Goal: Feedback & Contribution: Contribute content

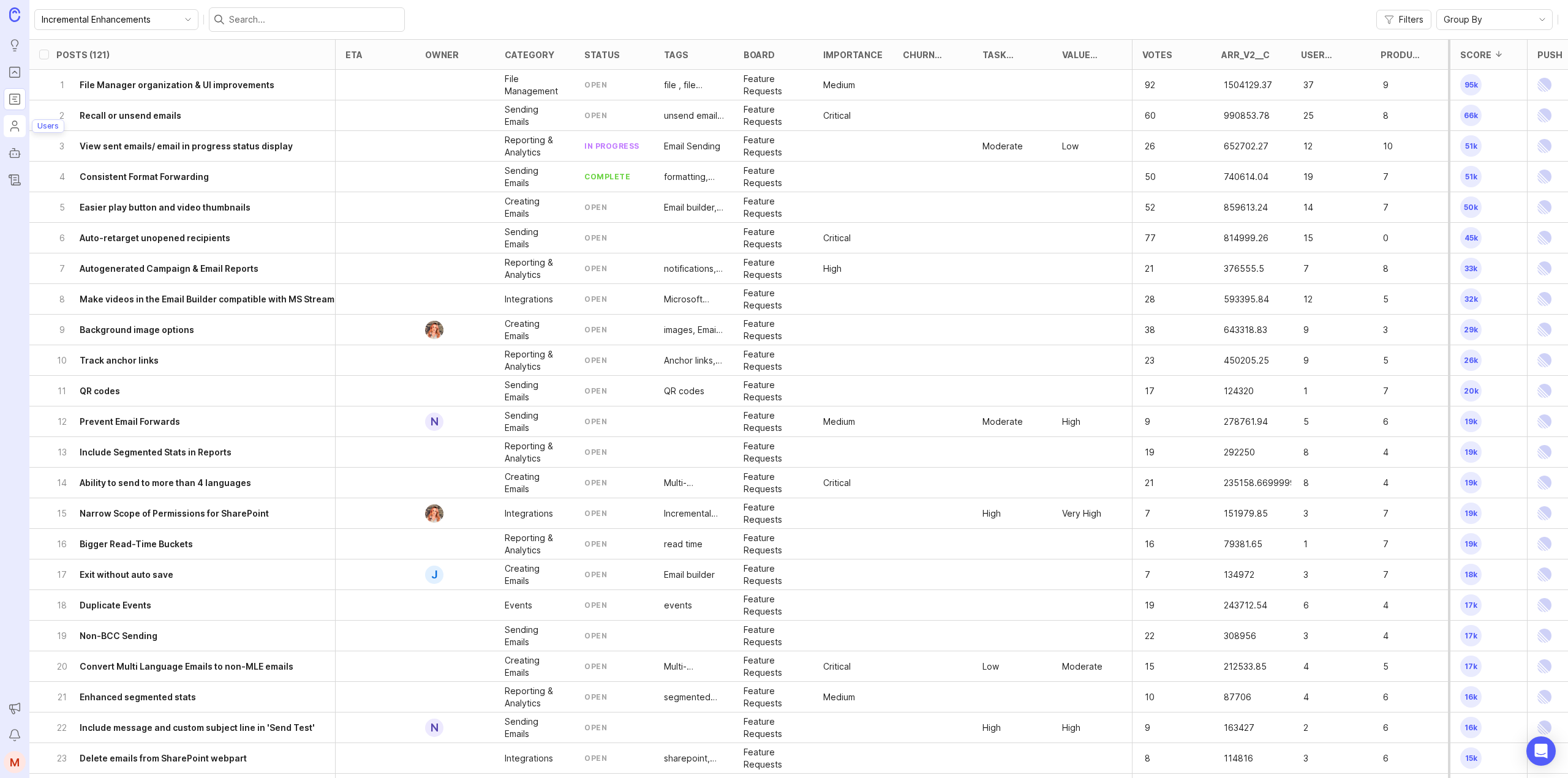
click at [12, 133] on icon "Users" at bounding box center [14, 126] width 13 height 15
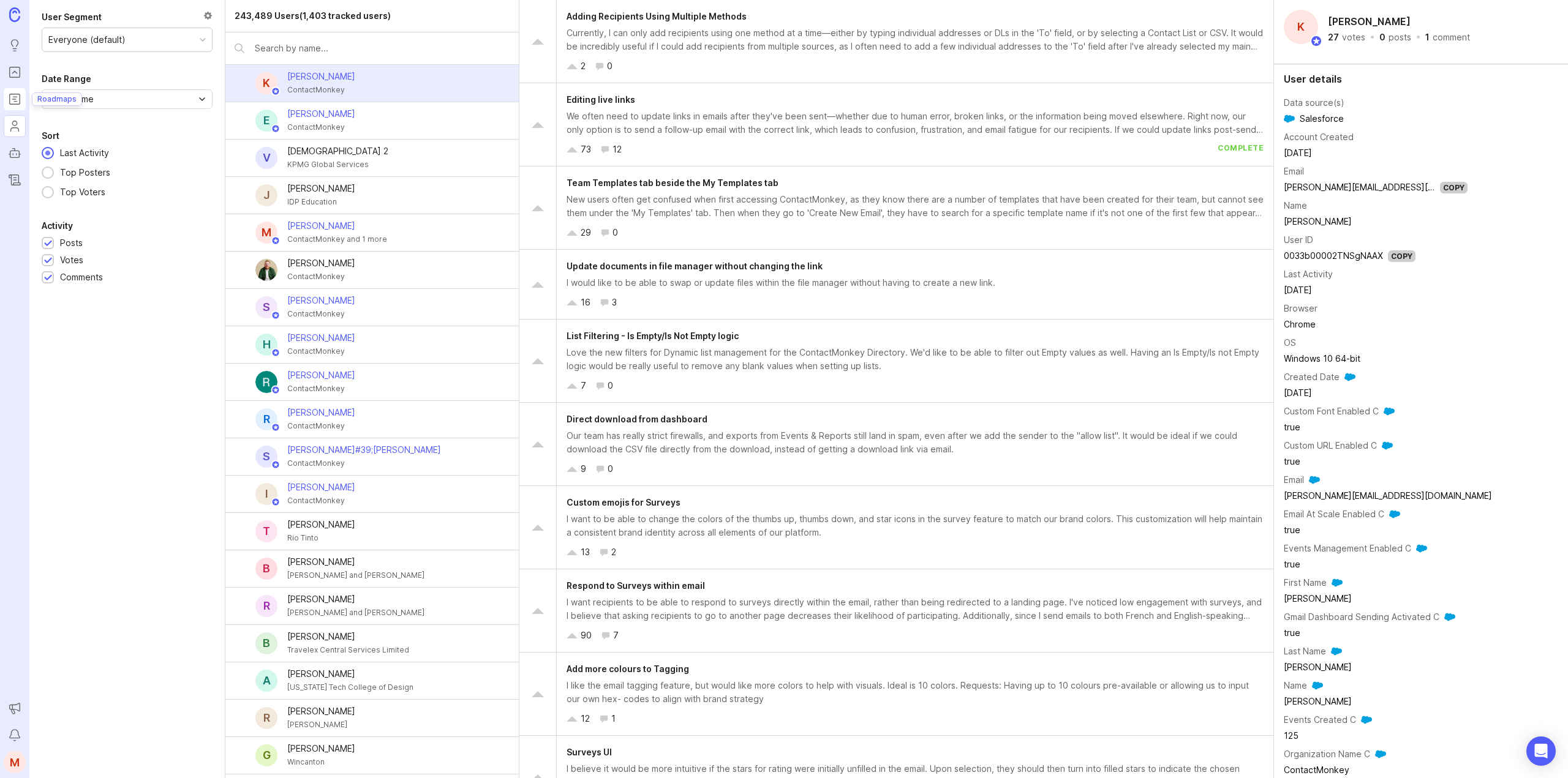
click at [15, 100] on icon "Roadmaps" at bounding box center [14, 99] width 13 height 15
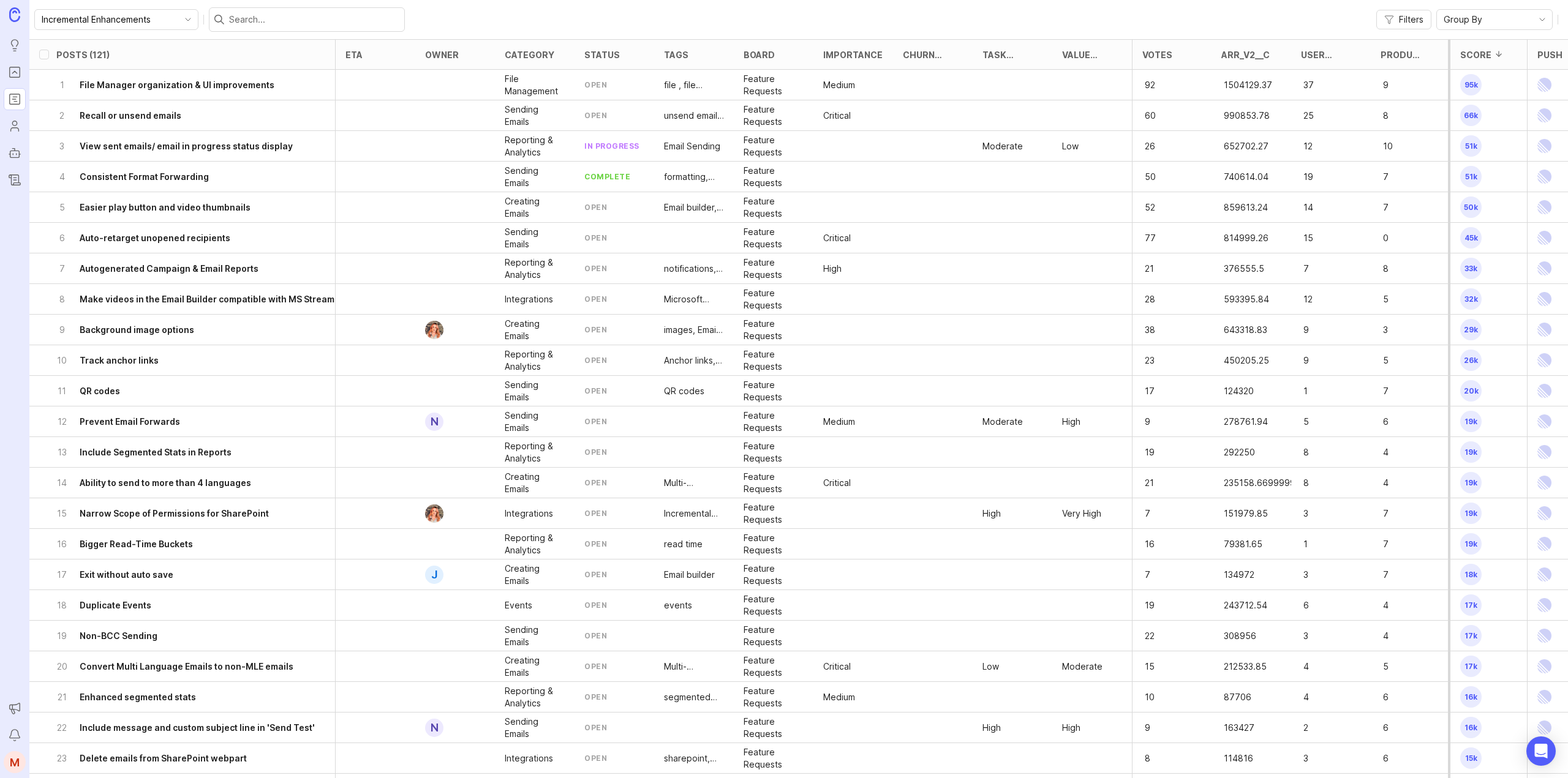
click at [251, 10] on div at bounding box center [307, 19] width 196 height 24
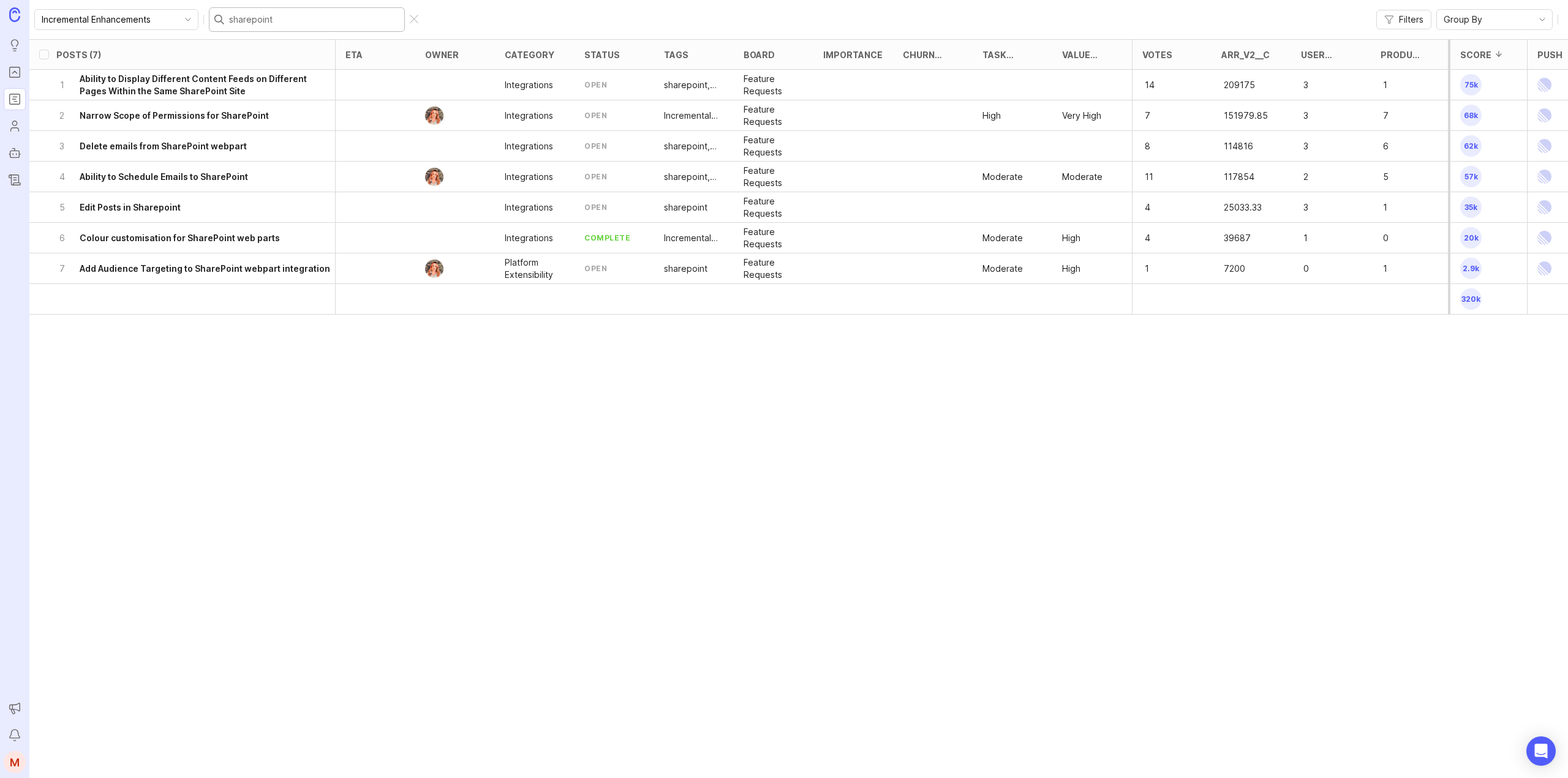
type input "sharepoint"
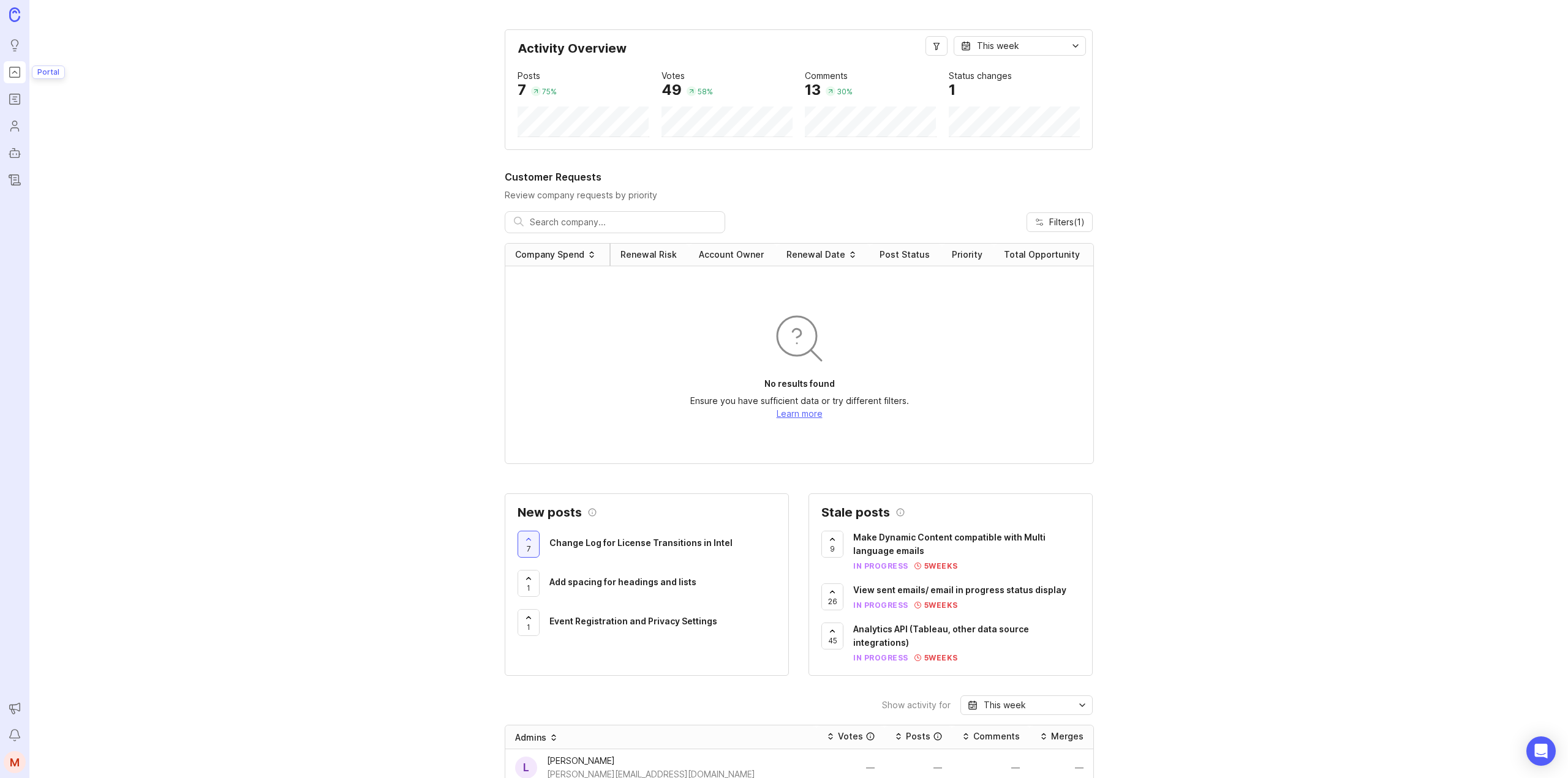
click at [11, 73] on icon "Portal" at bounding box center [14, 72] width 13 height 15
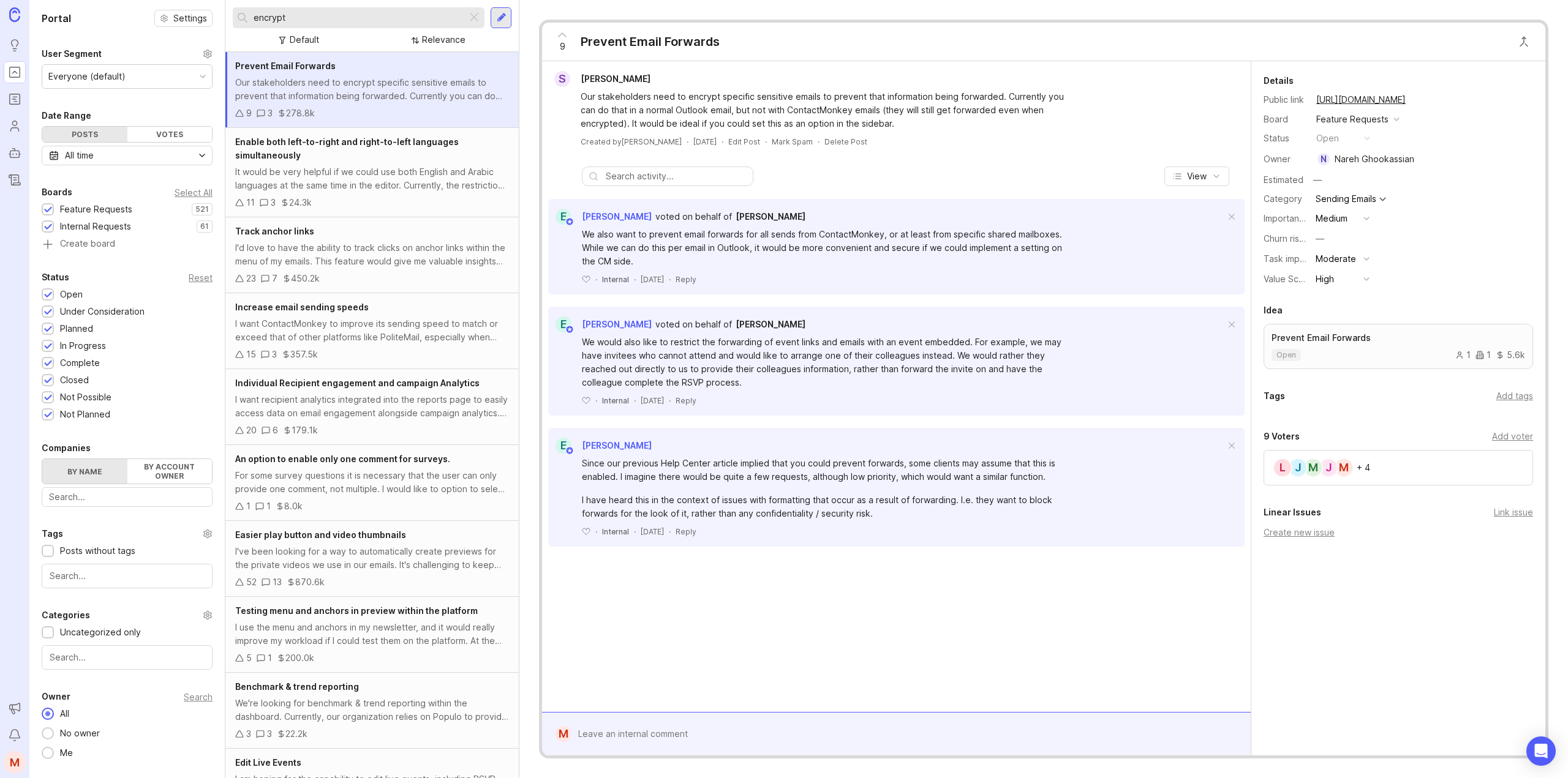
click at [367, 13] on input "encrypt" at bounding box center [357, 17] width 208 height 13
drag, startPoint x: 241, startPoint y: 19, endPoint x: 201, endPoint y: 20, distance: 40.0
click at [201, 20] on div "Portal Settings User Segment Everyone (default) Date Range Posts Votes All time…" at bounding box center [799, 389] width 1539 height 778
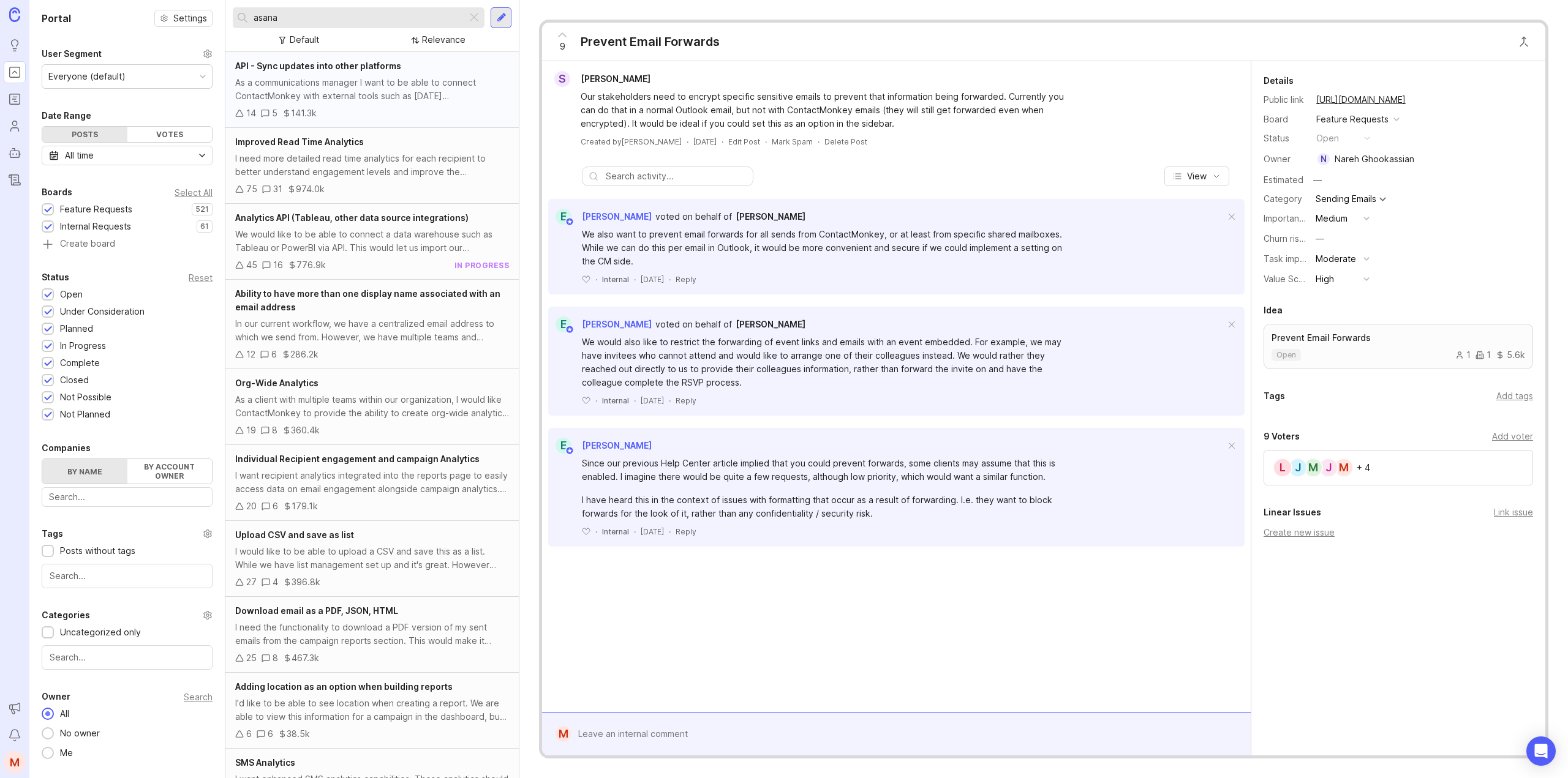
click at [341, 90] on div "As a communications manager I want to be able to connect ContactMonkey with ext…" at bounding box center [372, 89] width 274 height 27
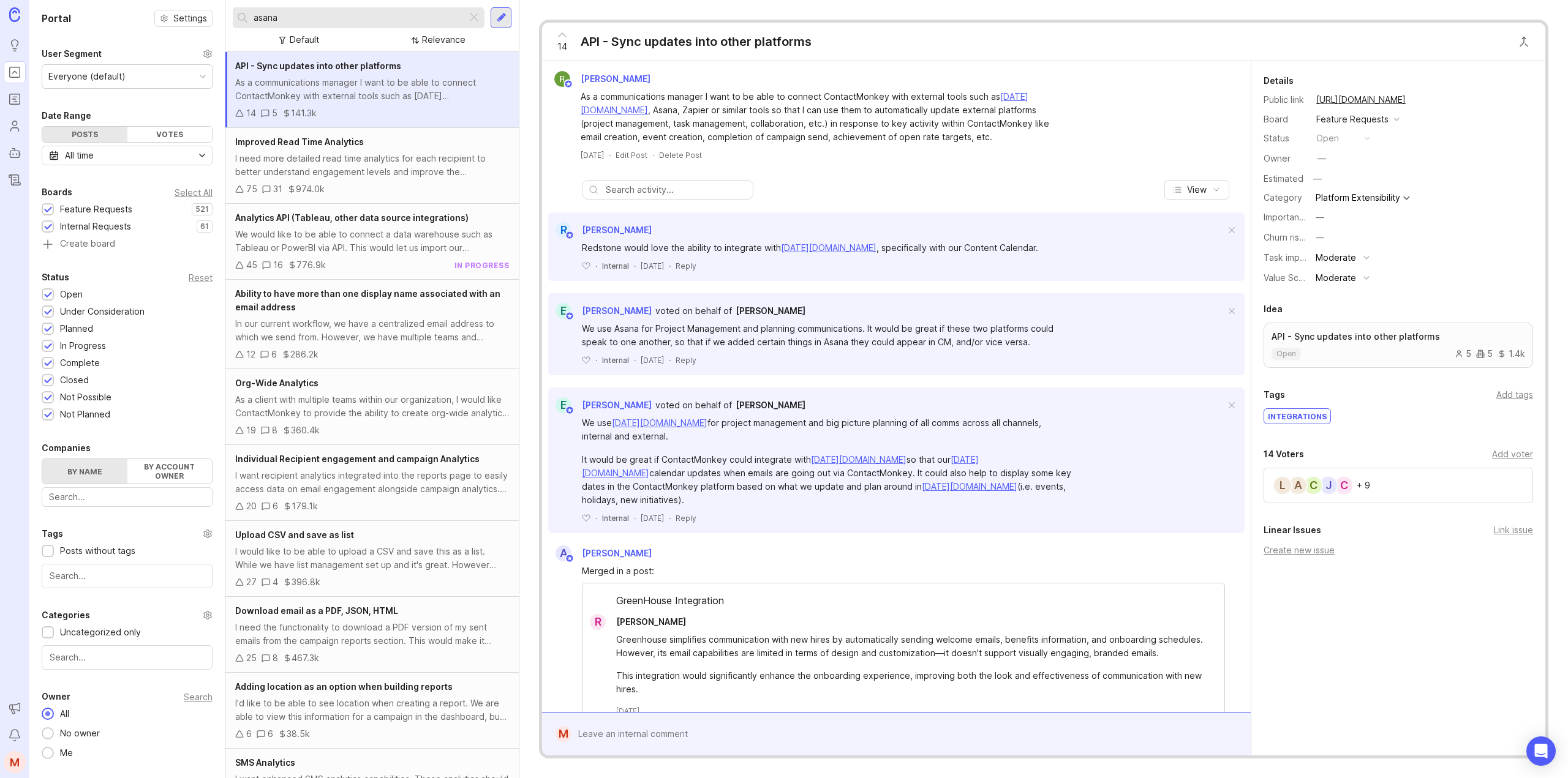
click at [281, 2] on div "[PERSON_NAME] Relevance" at bounding box center [372, 26] width 293 height 52
click at [290, 19] on input "asana" at bounding box center [357, 17] width 208 height 13
drag, startPoint x: 312, startPoint y: 17, endPoint x: 166, endPoint y: 17, distance: 146.0
click at [166, 17] on div "Portal Settings User Segment Everyone (default) Date Range Posts Votes All time…" at bounding box center [799, 389] width 1539 height 778
type input "content calendar"
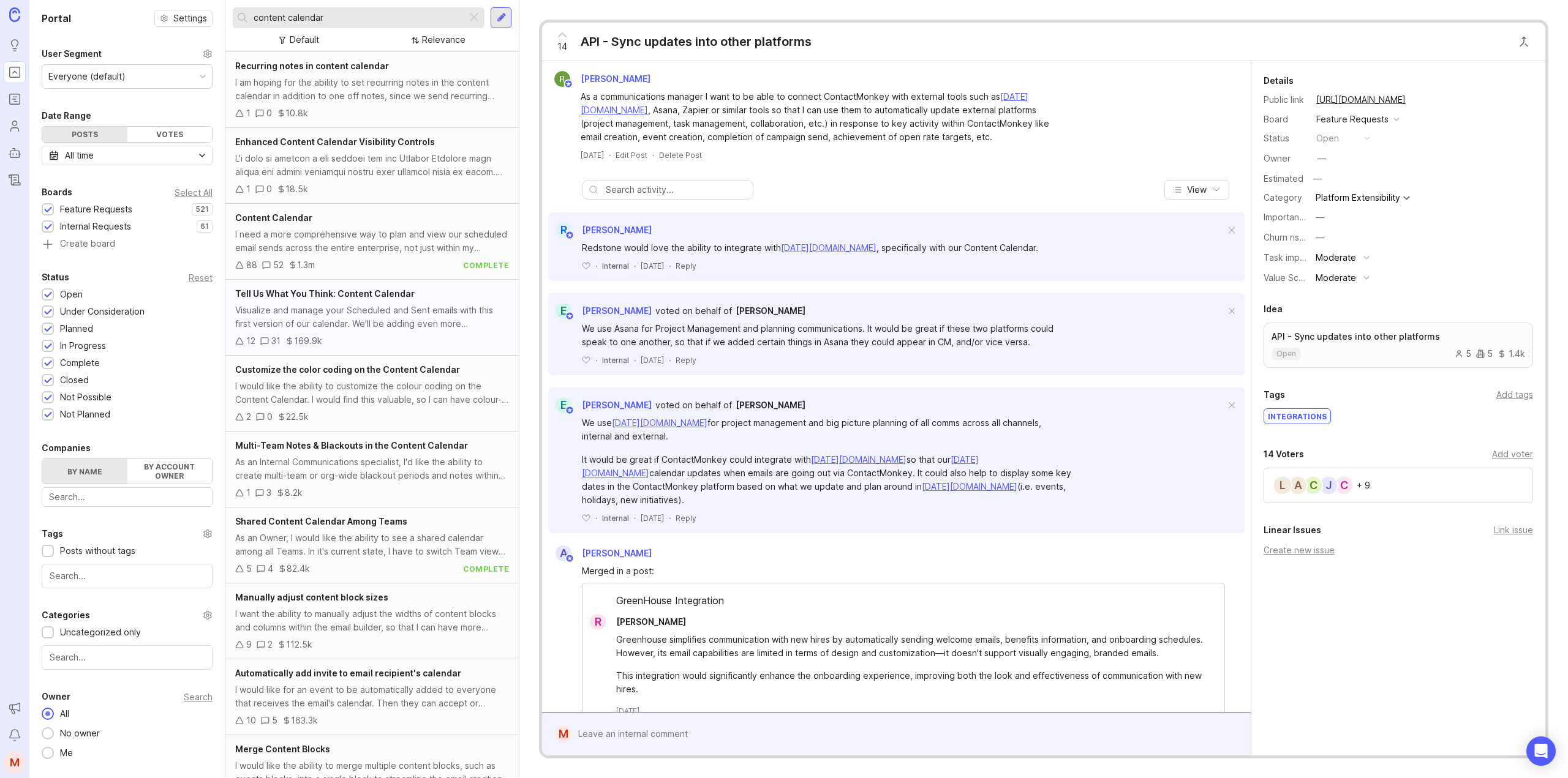
click at [351, 321] on div "Visualize and manage your Scheduled and Sent emails with this first version of …" at bounding box center [372, 317] width 274 height 27
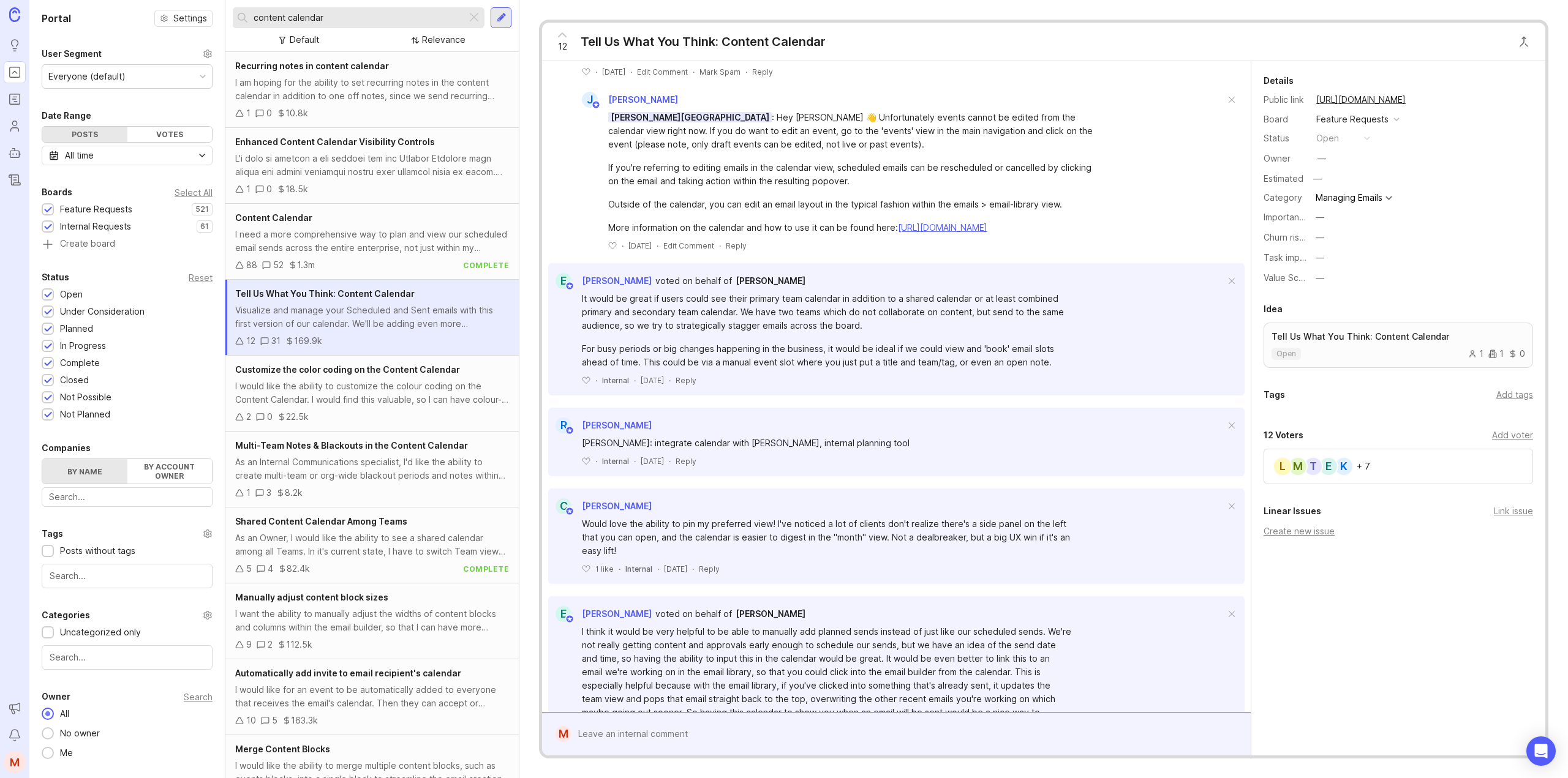
scroll to position [183, 0]
click at [710, 737] on div at bounding box center [904, 733] width 668 height 23
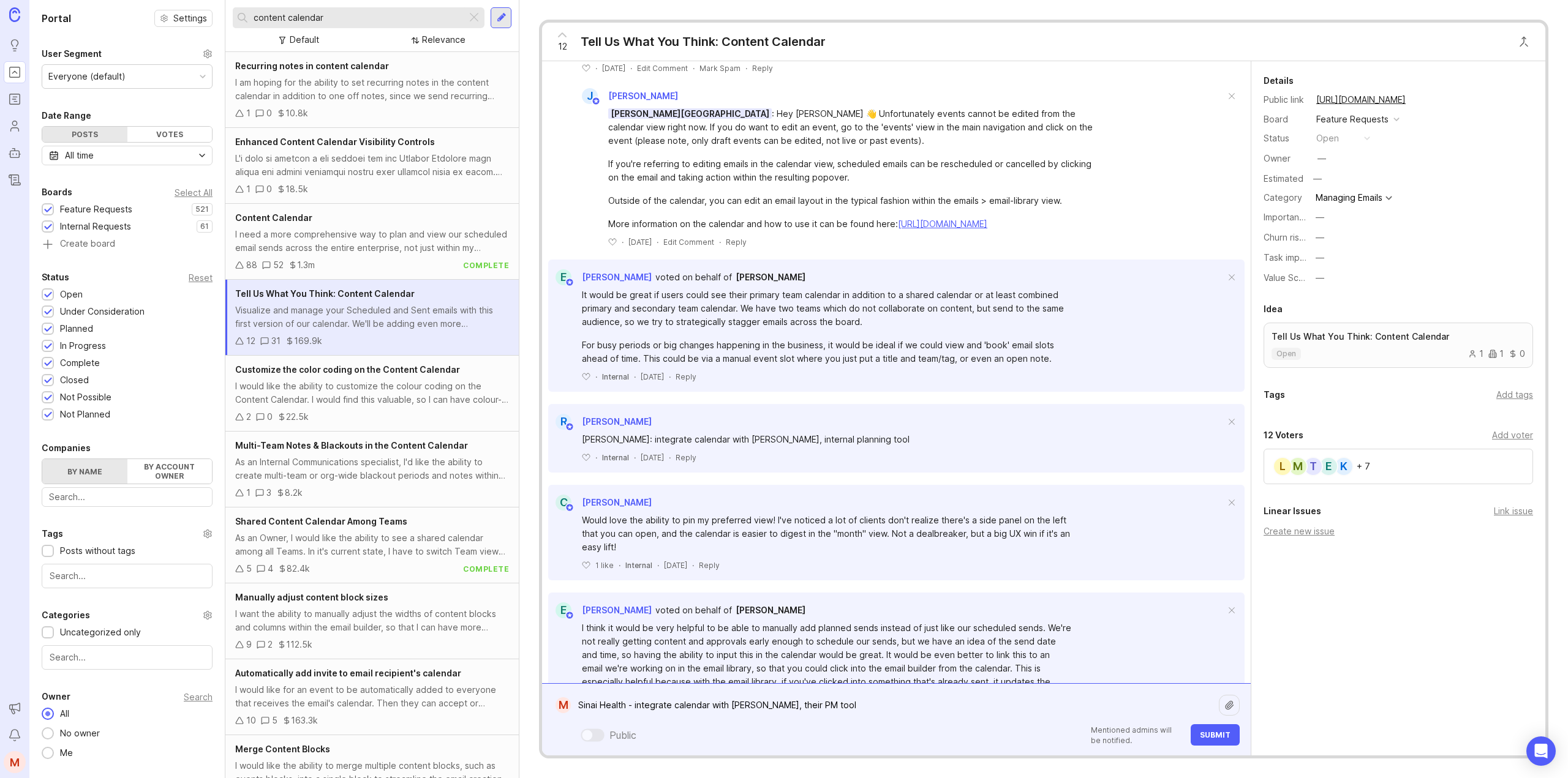
type textarea "Sinai Health - integrate calendar with [PERSON_NAME], their PM tool"
click at [1214, 733] on span "Submit" at bounding box center [1215, 735] width 31 height 9
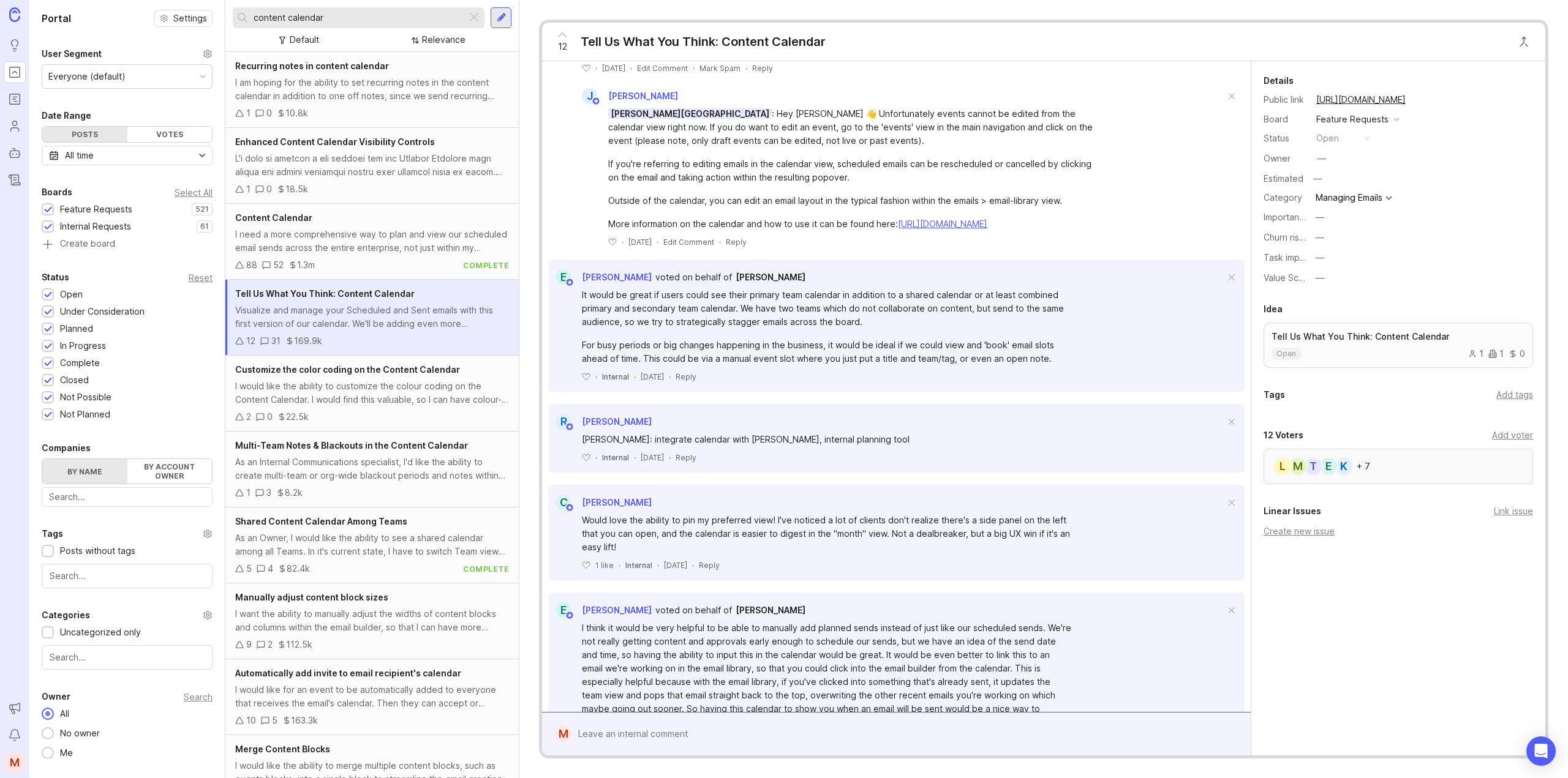
click at [1466, 460] on div "K E T M L + 7" at bounding box center [1398, 466] width 270 height 36
click at [1516, 434] on div "Add voter" at bounding box center [1512, 434] width 41 height 13
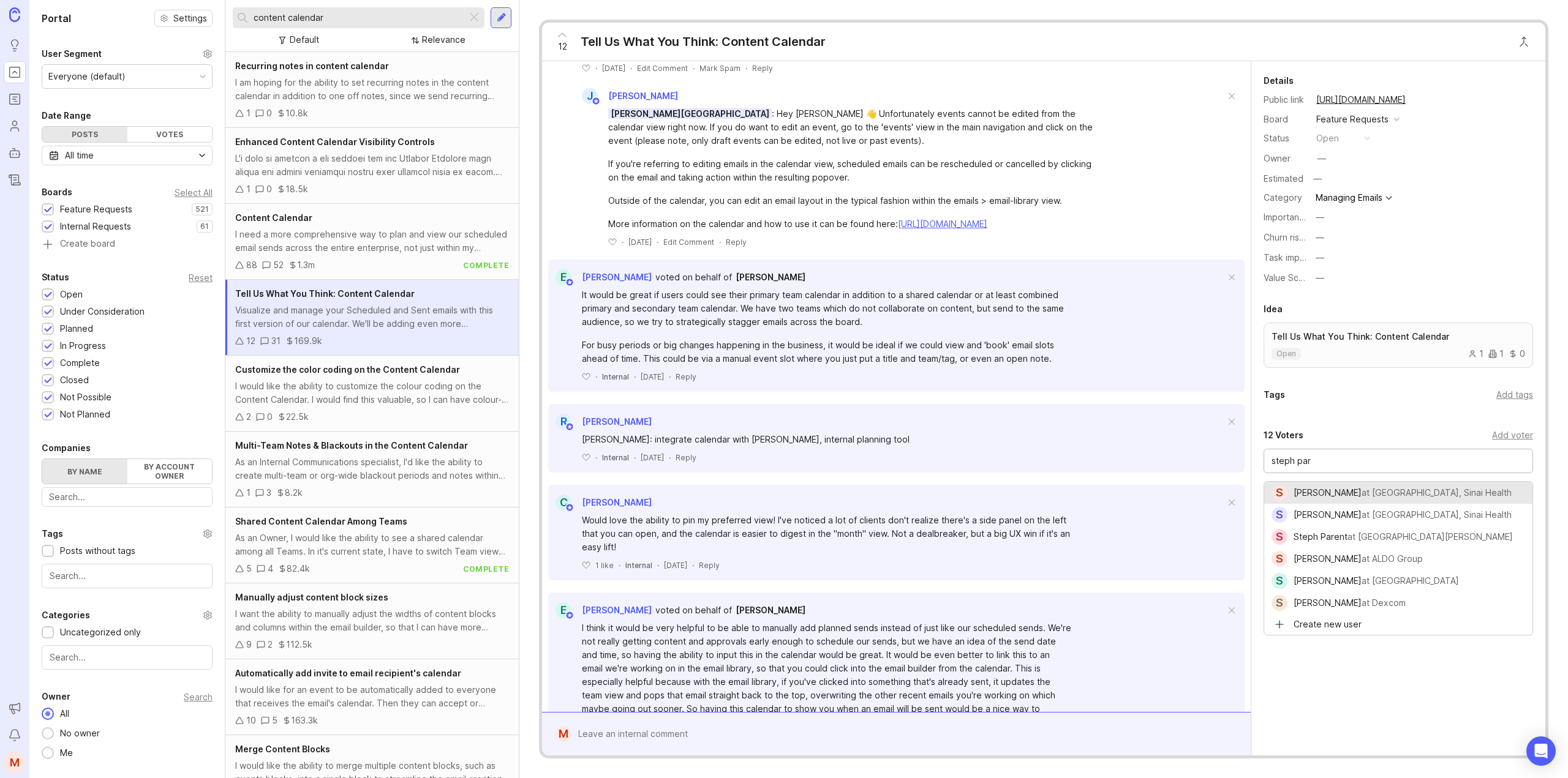
type input "[PERSON_NAME]"
